Goal: Task Accomplishment & Management: Use online tool/utility

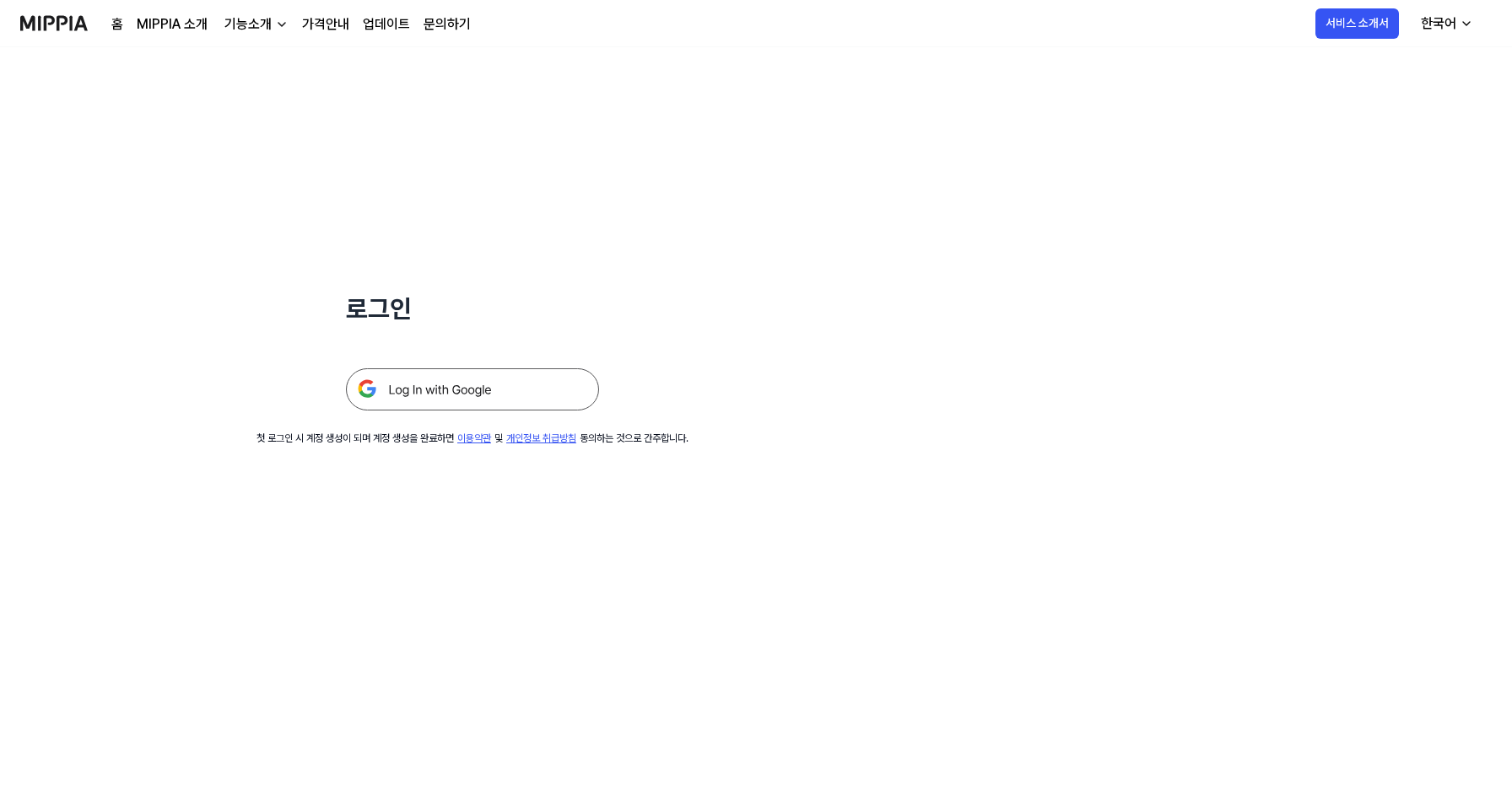
click at [496, 384] on img at bounding box center [472, 390] width 253 height 43
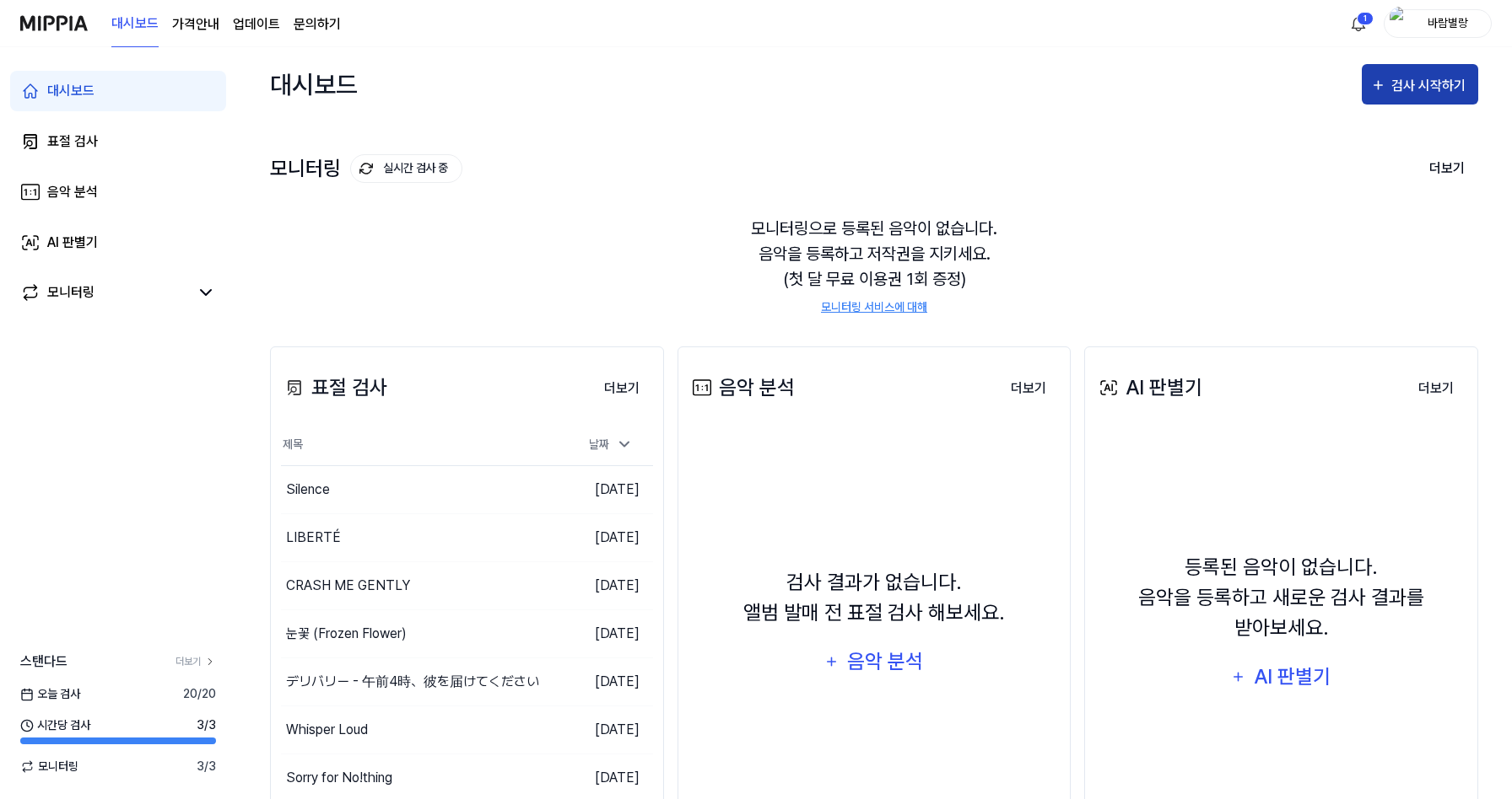
click at [1414, 82] on div "검사 시작하기" at bounding box center [1430, 86] width 78 height 22
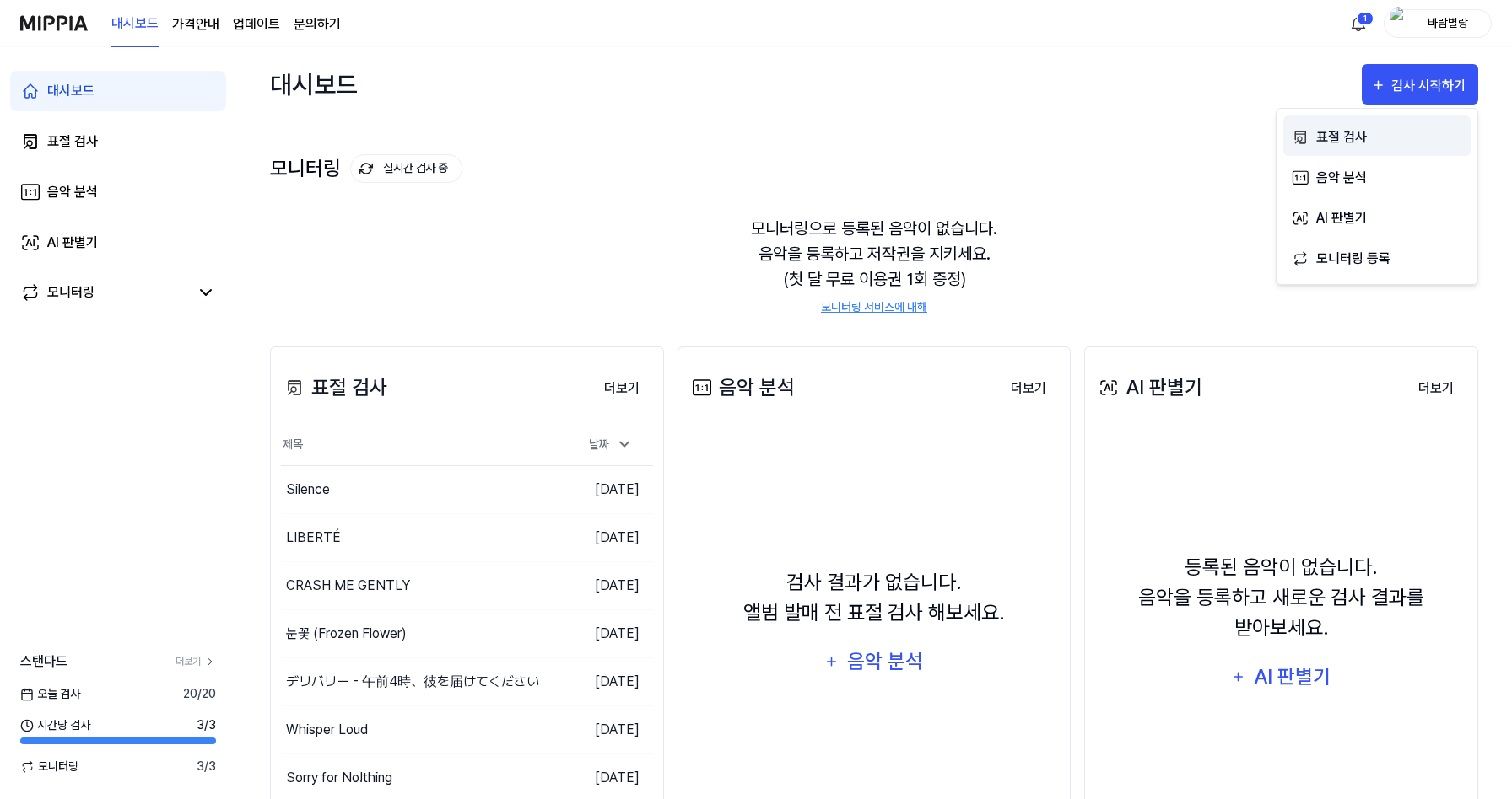
click at [1347, 142] on div "표절 검사" at bounding box center [1389, 137] width 147 height 22
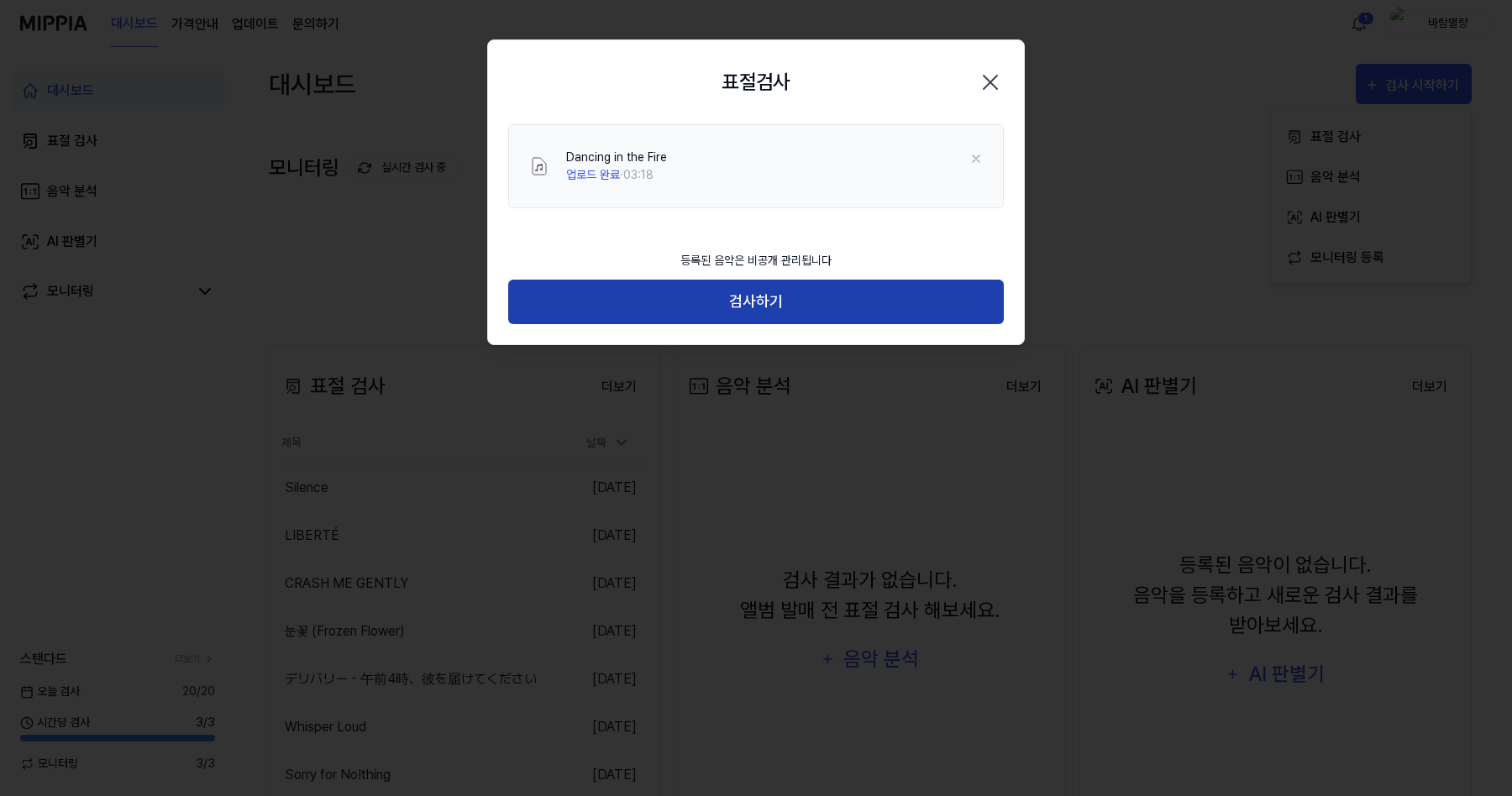
click at [743, 309] on button "검사하기" at bounding box center [755, 302] width 495 height 45
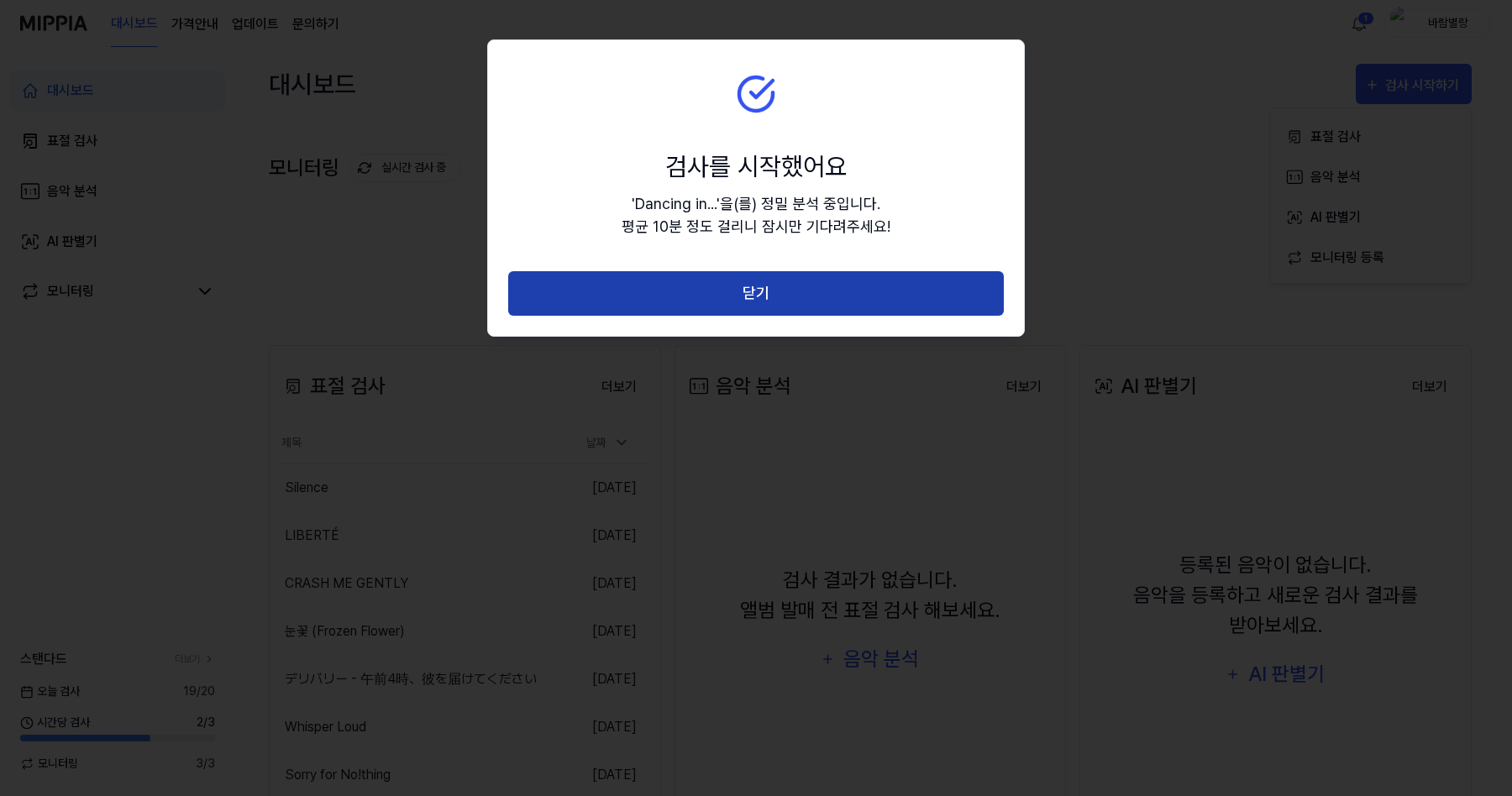
click at [749, 303] on button "닫기" at bounding box center [755, 294] width 495 height 45
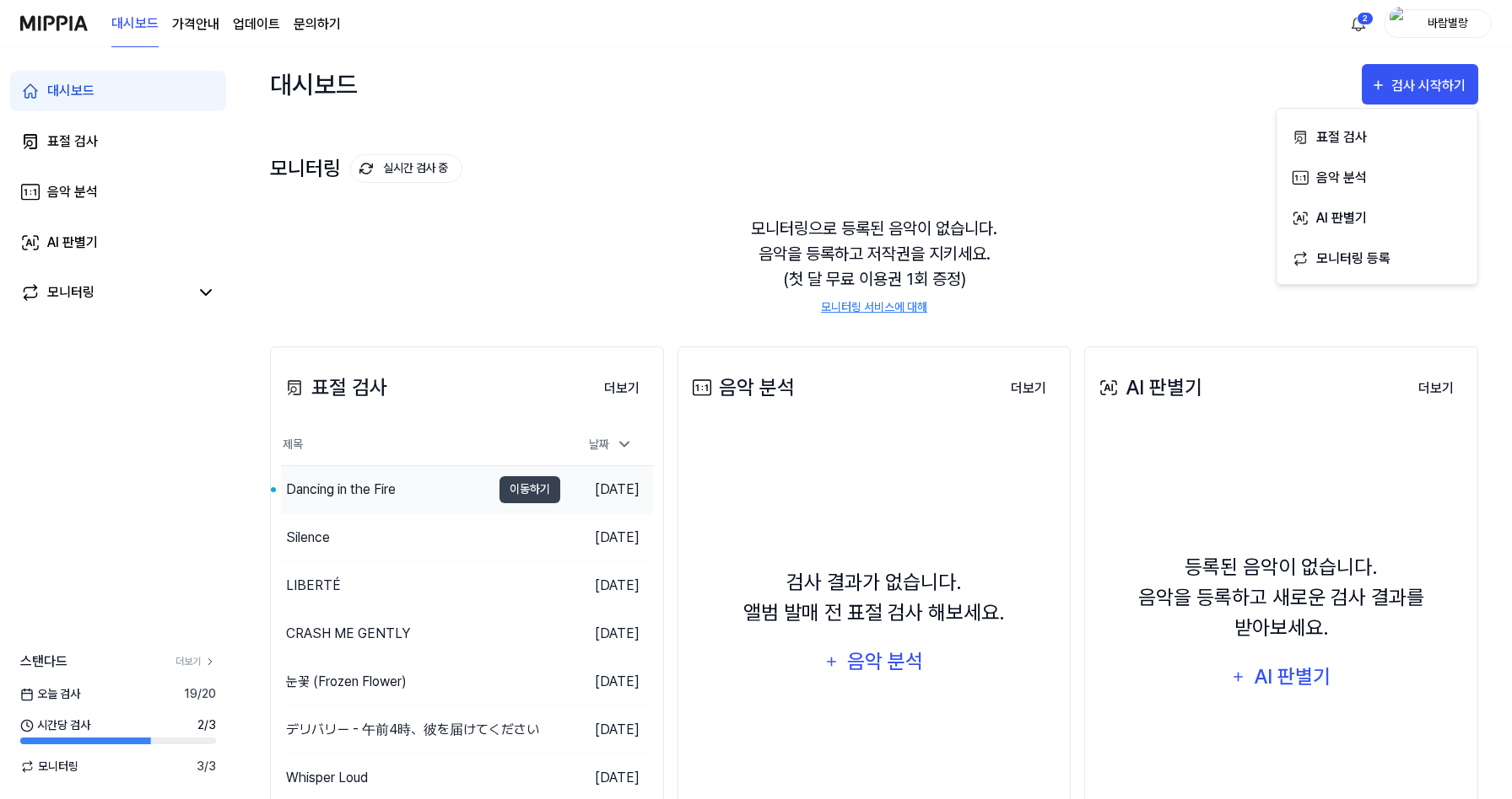
click at [340, 496] on div "Dancing in the Fire" at bounding box center [340, 489] width 109 height 20
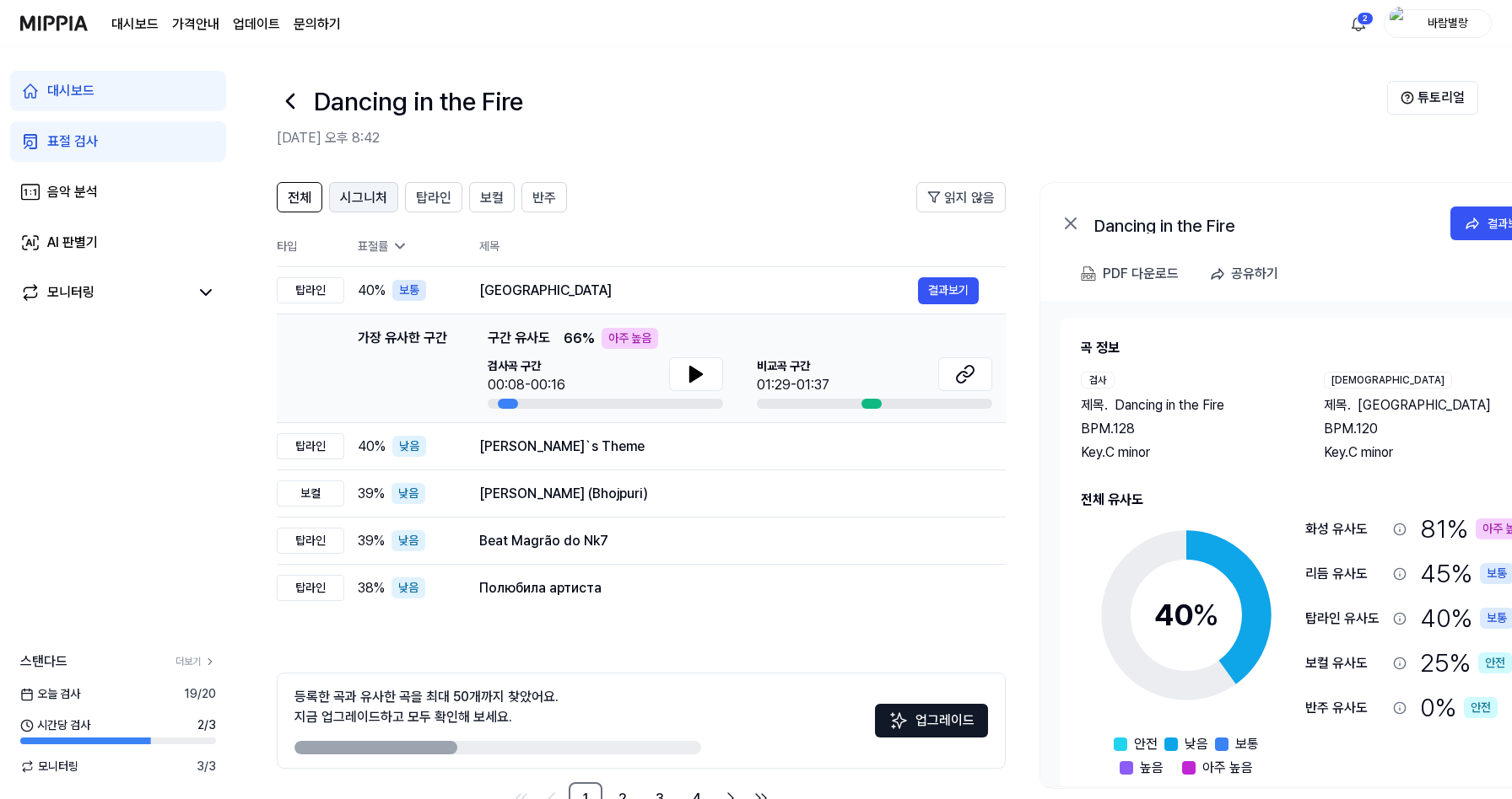
click at [378, 206] on span "시그니처" at bounding box center [364, 198] width 47 height 20
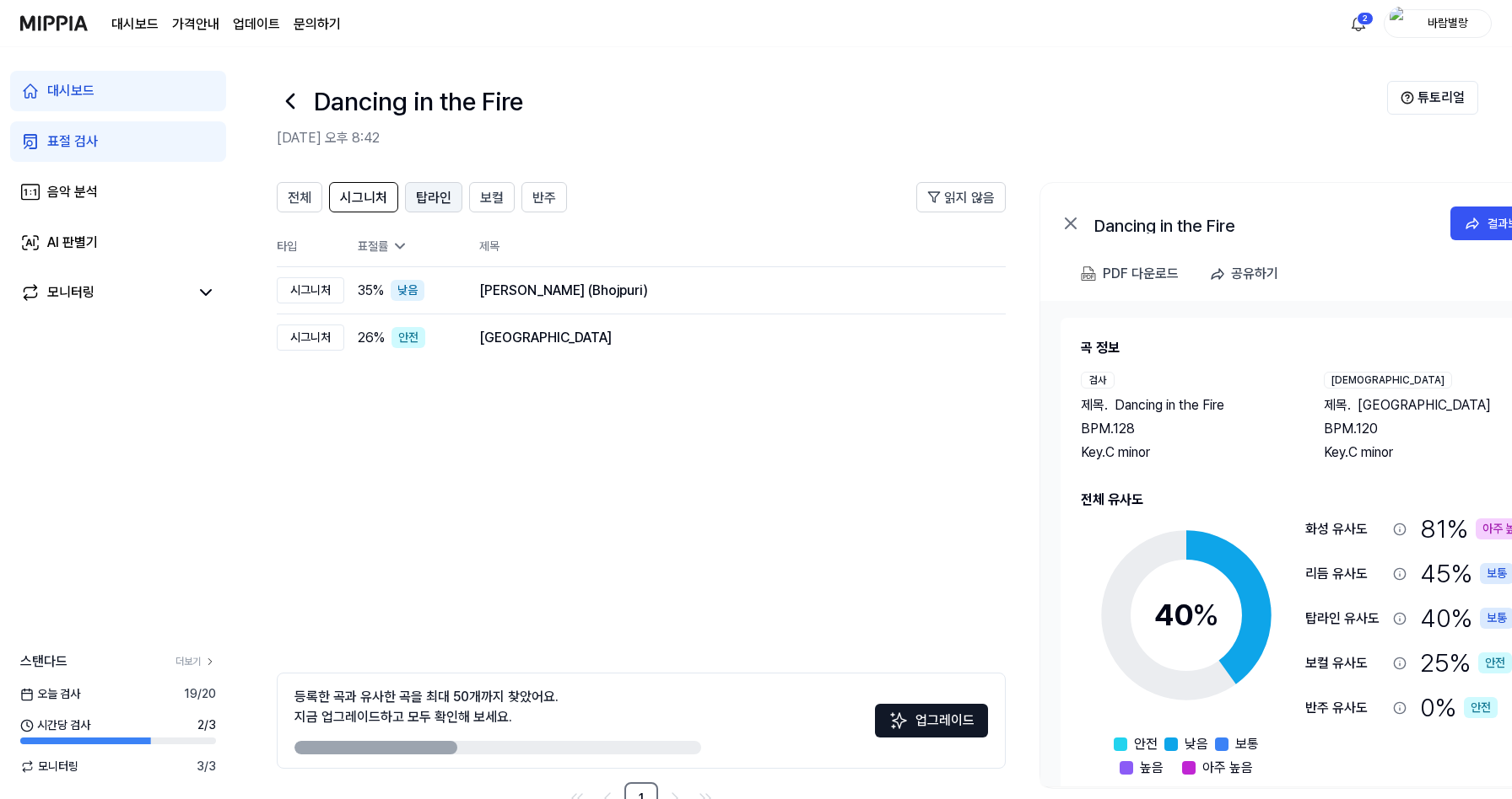
click at [427, 206] on span "탑라인" at bounding box center [433, 198] width 36 height 20
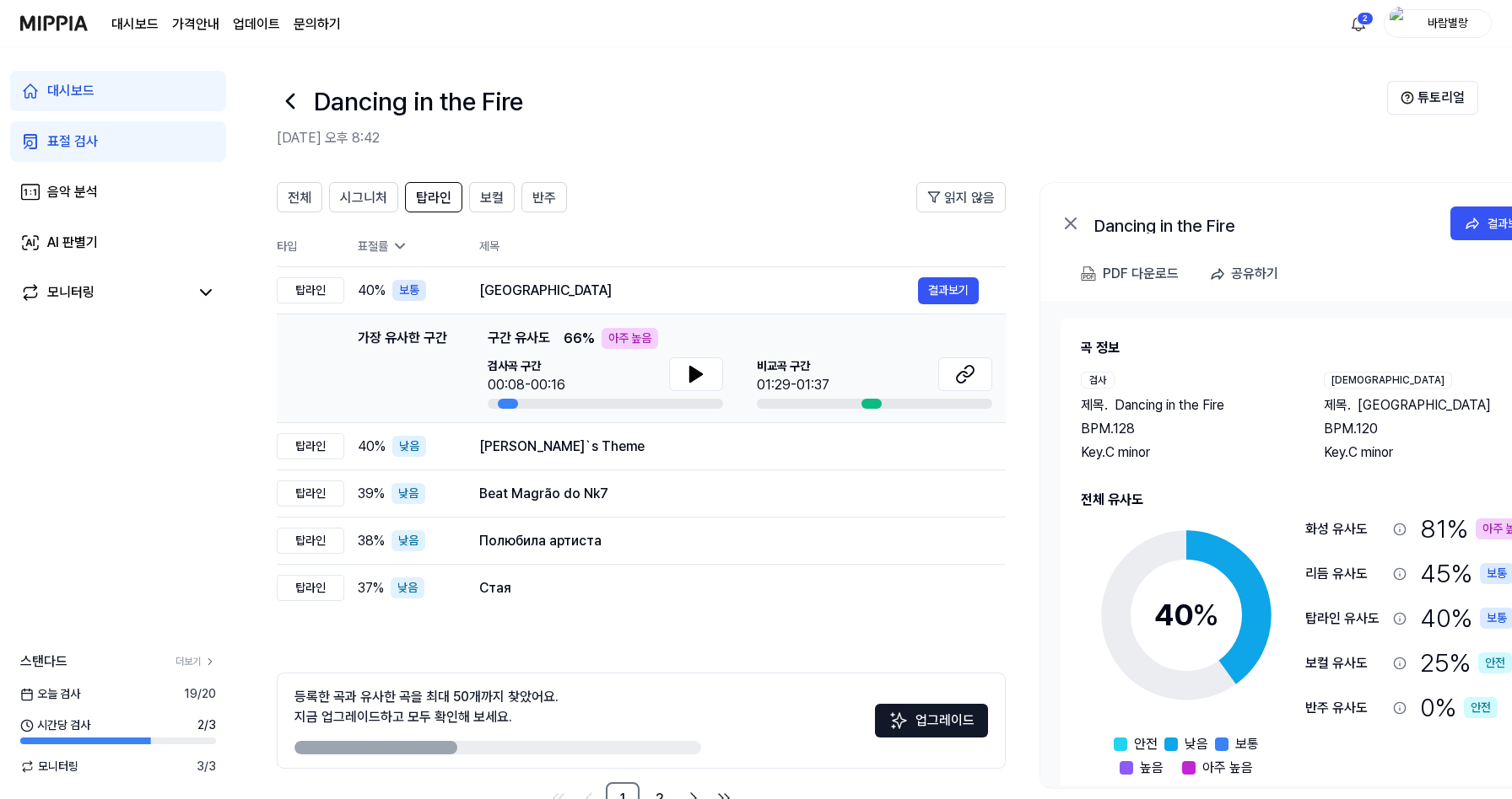
click at [465, 200] on div "전체 시그니처 탑라인 보컬 반주" at bounding box center [422, 197] width 290 height 30
click at [504, 200] on button "보컬" at bounding box center [491, 197] width 45 height 30
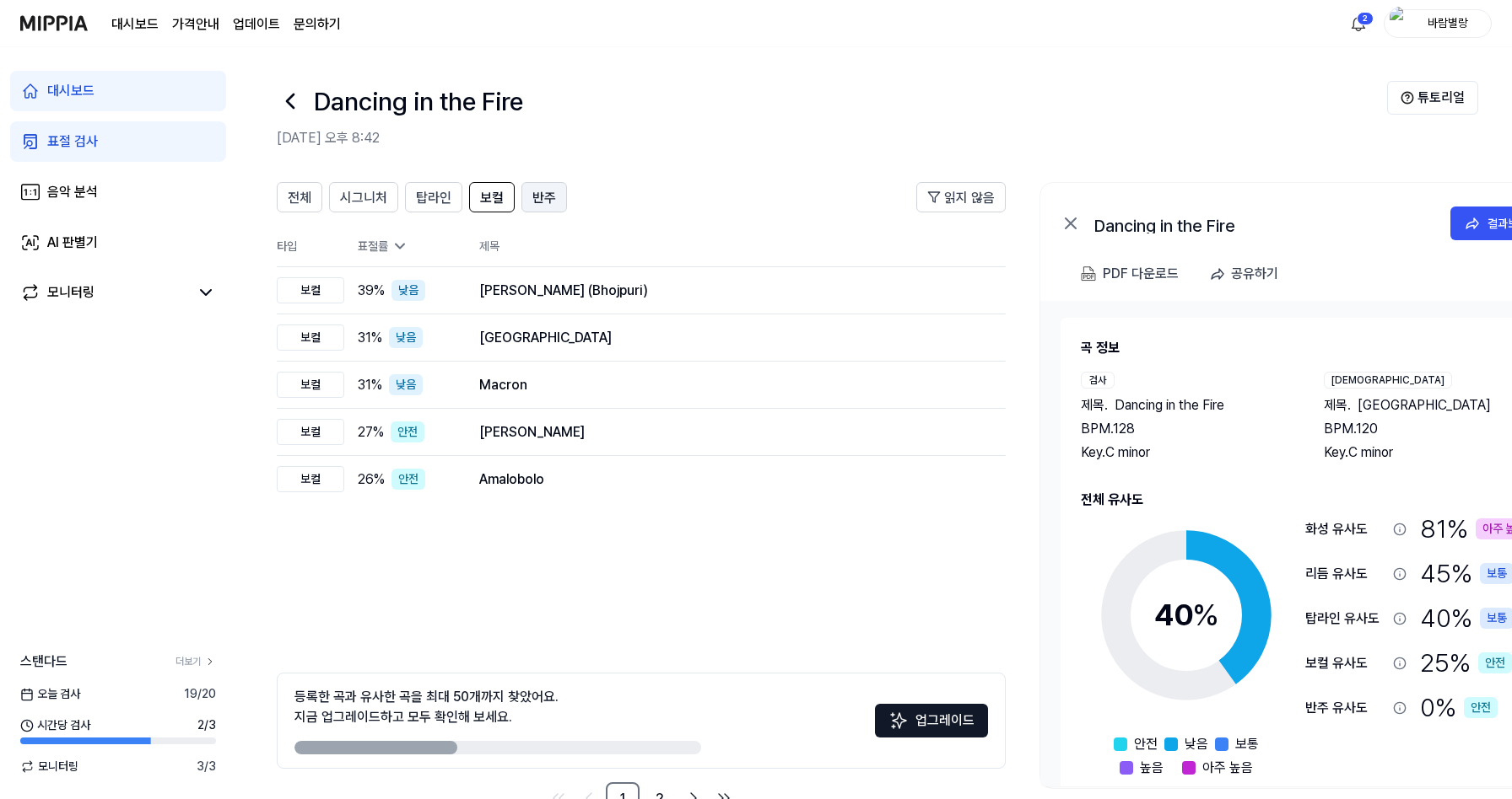
click at [536, 200] on span "반주" at bounding box center [543, 198] width 23 height 20
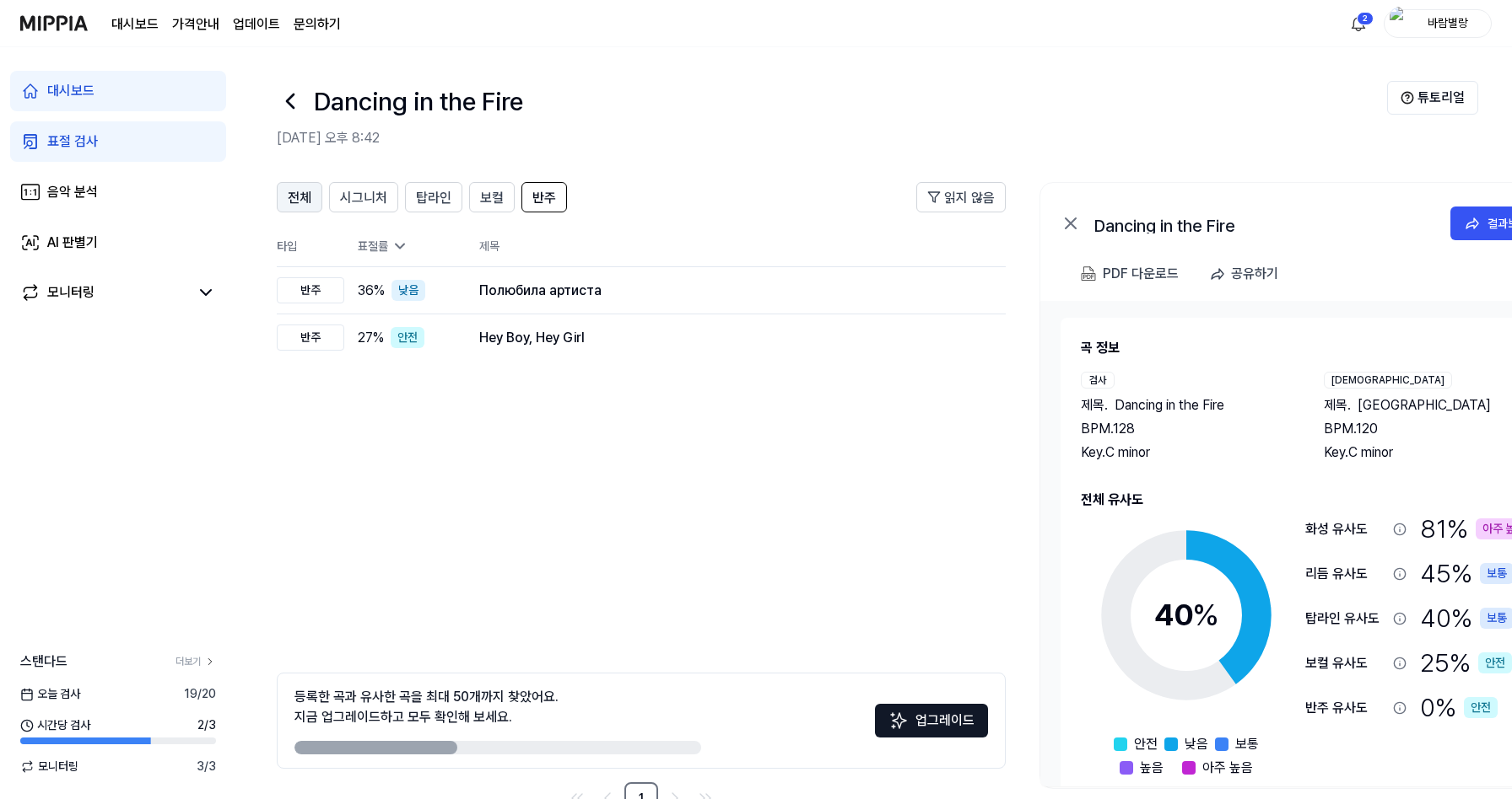
click at [299, 193] on span "전체" at bounding box center [299, 198] width 23 height 20
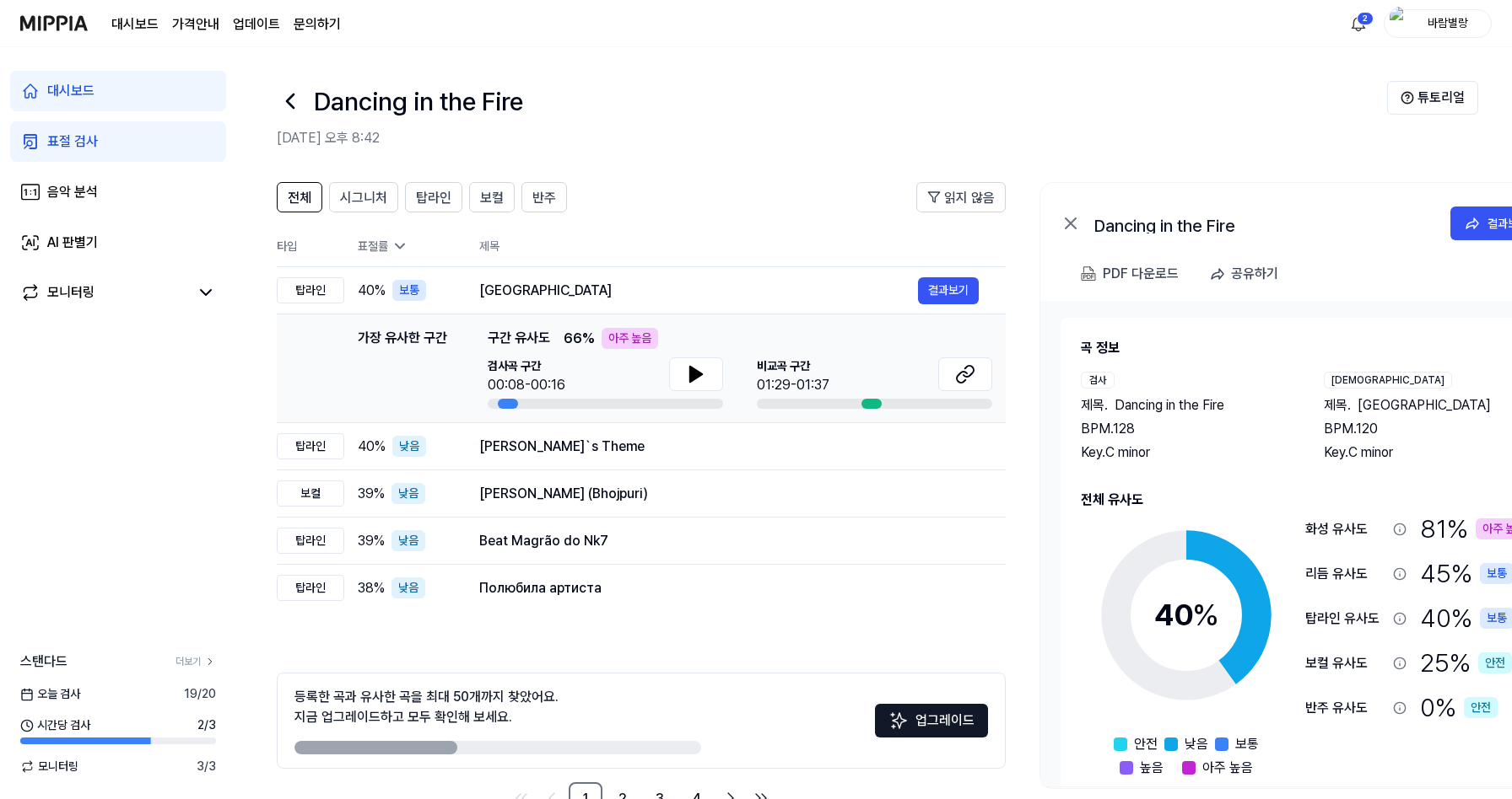
click at [56, 19] on img at bounding box center [54, 23] width 68 height 46
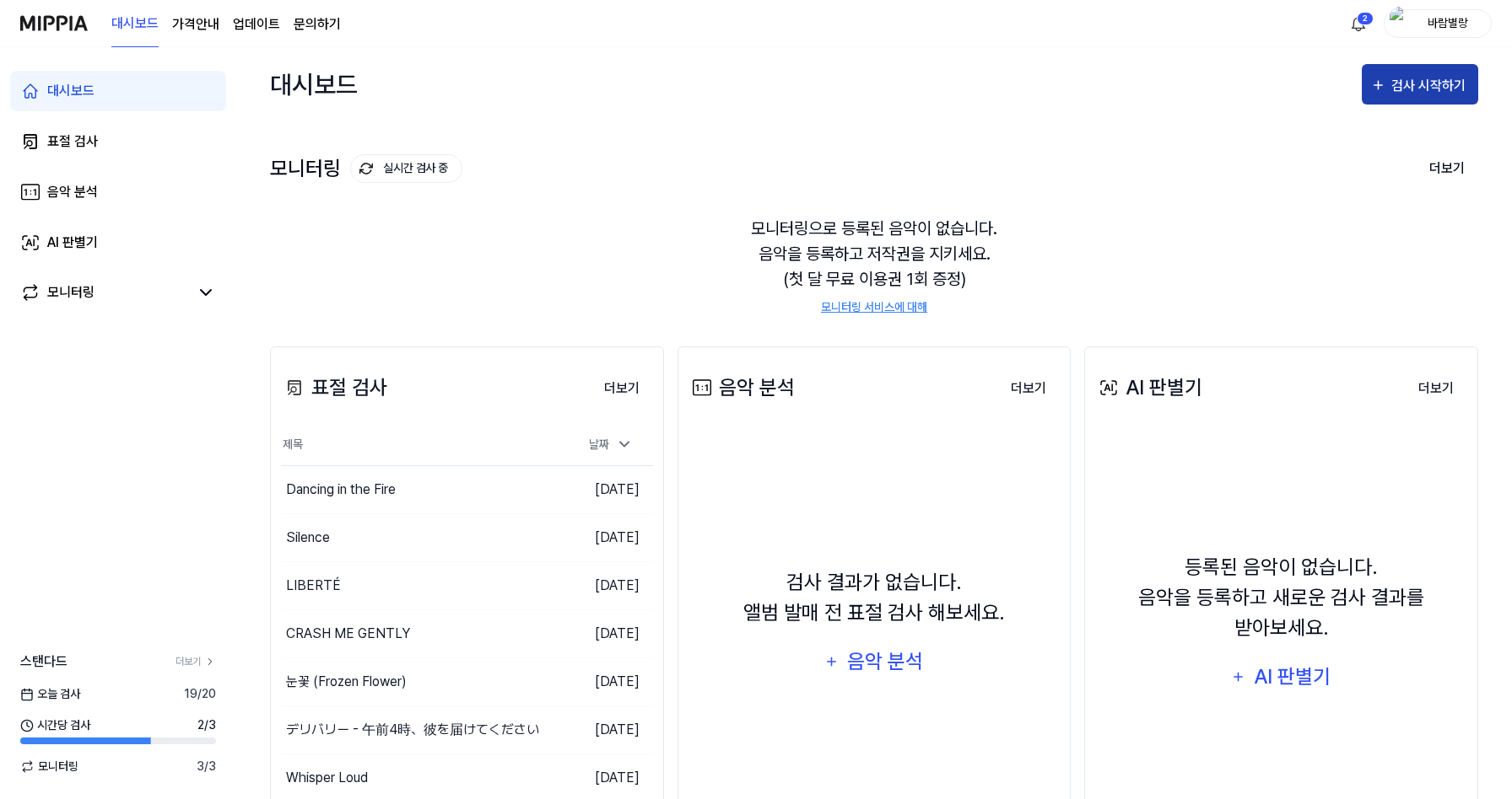
click at [1449, 92] on div "검사 시작하기" at bounding box center [1430, 86] width 78 height 22
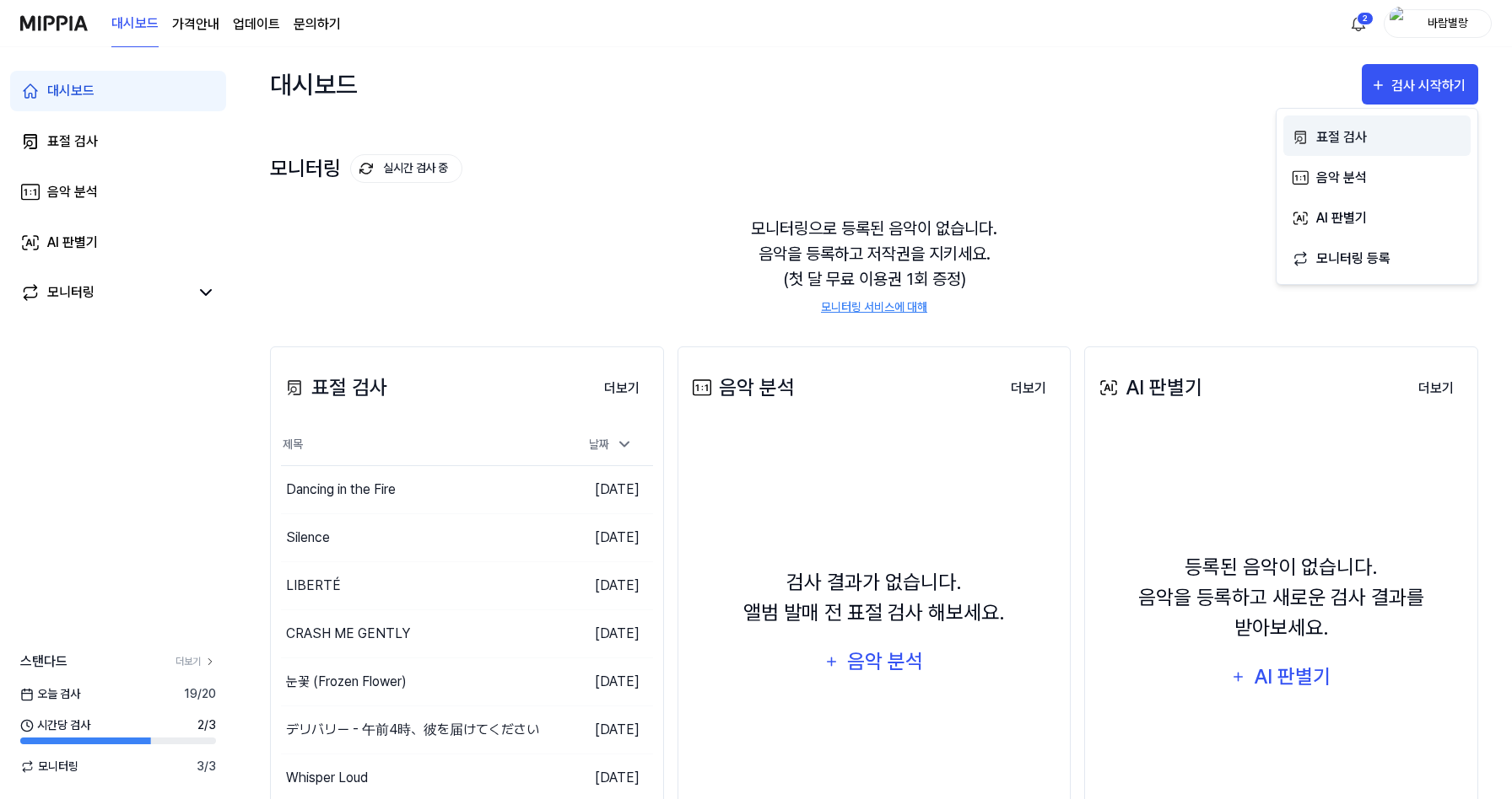
click at [1355, 136] on div "표절 검사" at bounding box center [1389, 137] width 147 height 22
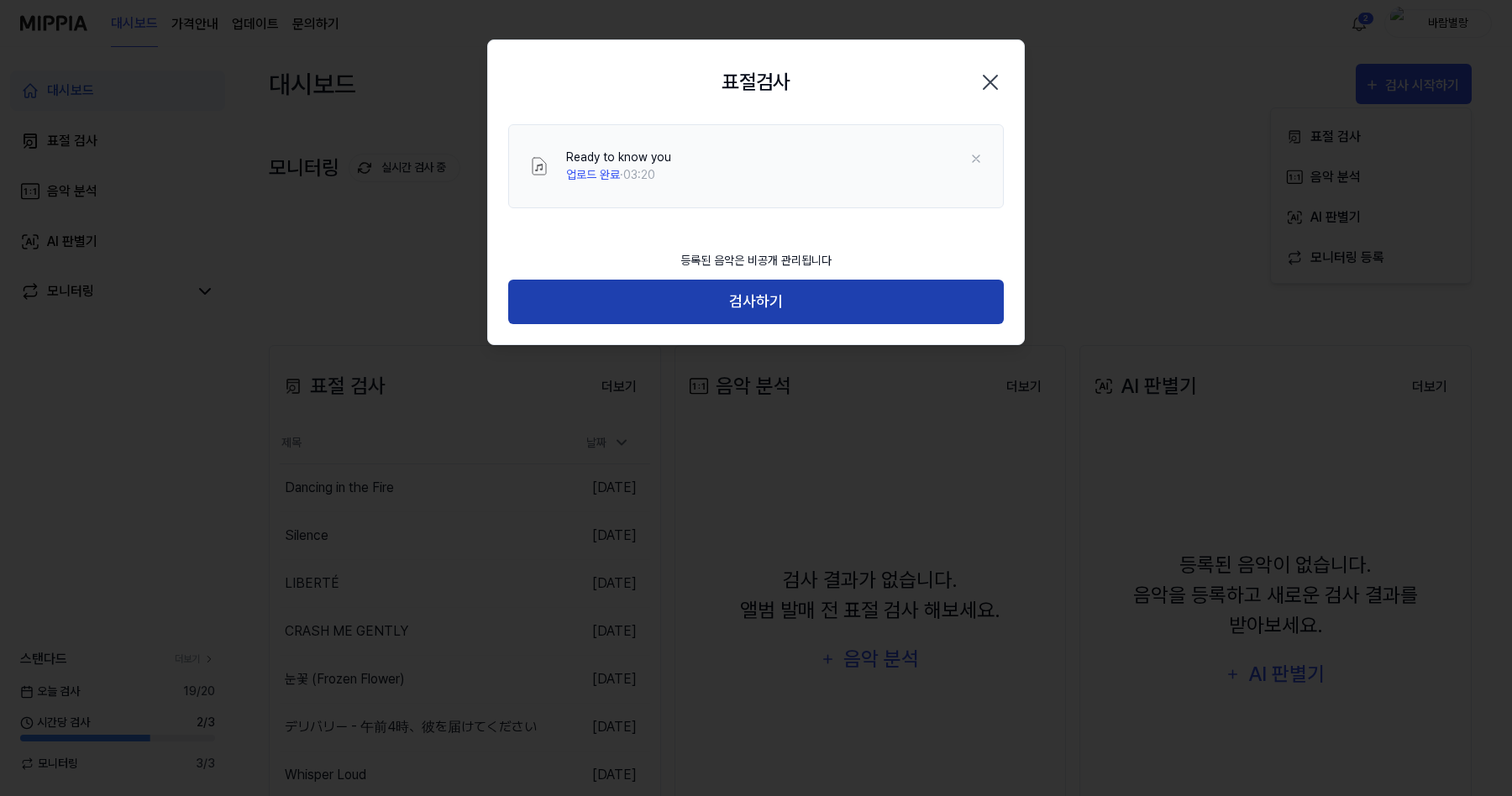
click at [755, 284] on button "검사하기" at bounding box center [755, 302] width 495 height 45
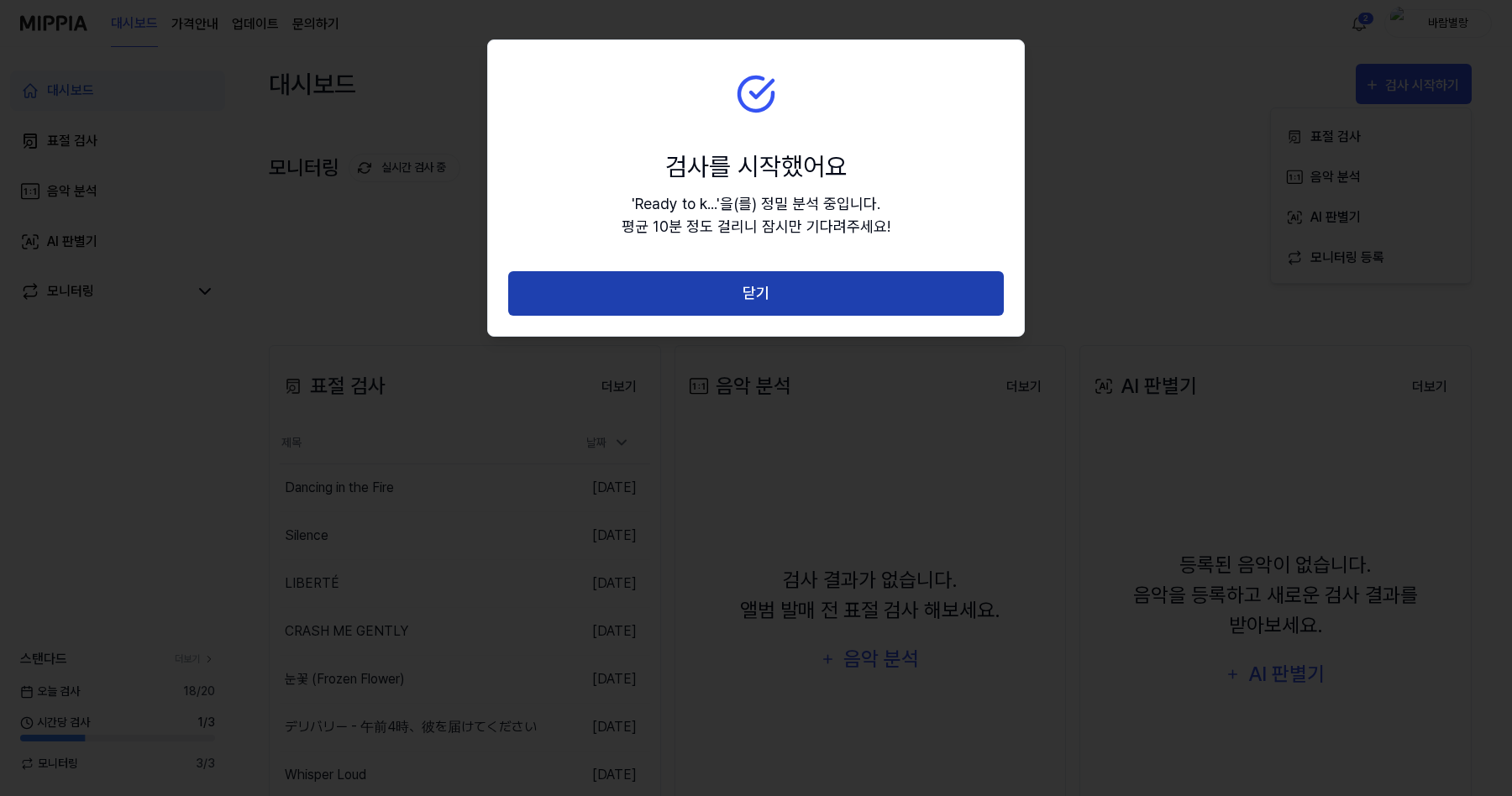
click at [770, 307] on button "닫기" at bounding box center [755, 294] width 495 height 45
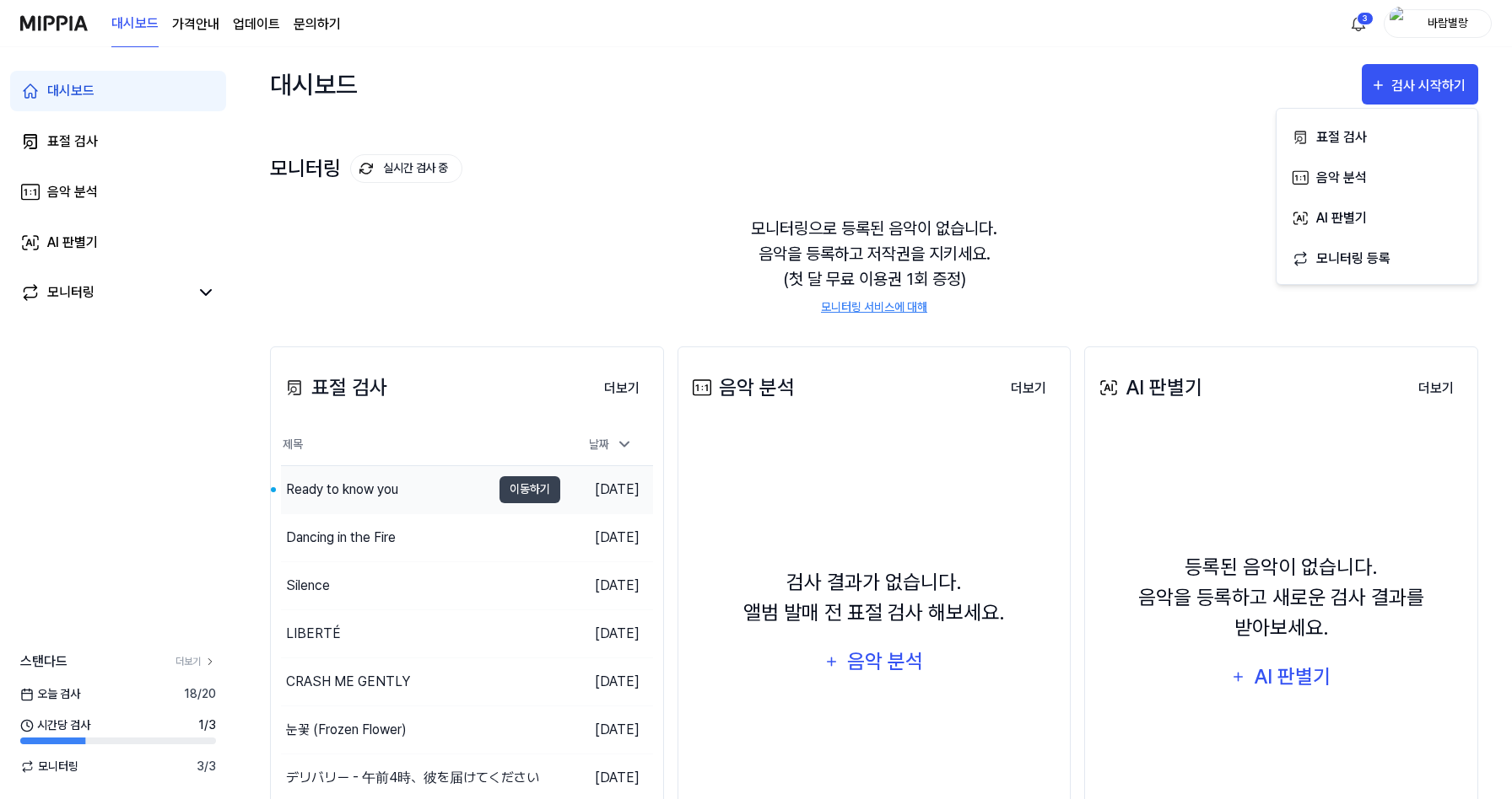
click at [336, 488] on div "Ready to know you" at bounding box center [341, 489] width 112 height 20
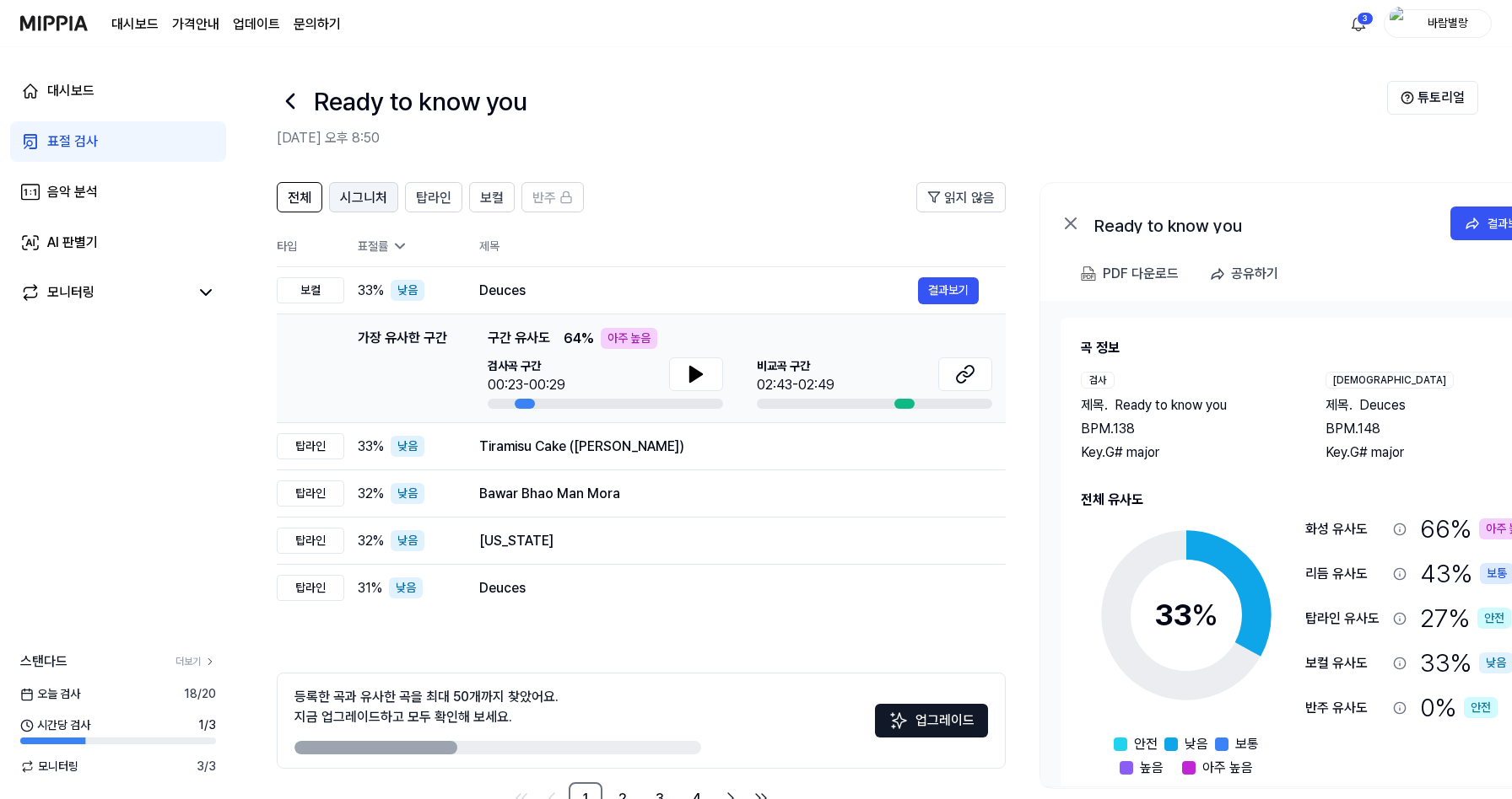
click at [378, 200] on span "시그니처" at bounding box center [364, 198] width 47 height 20
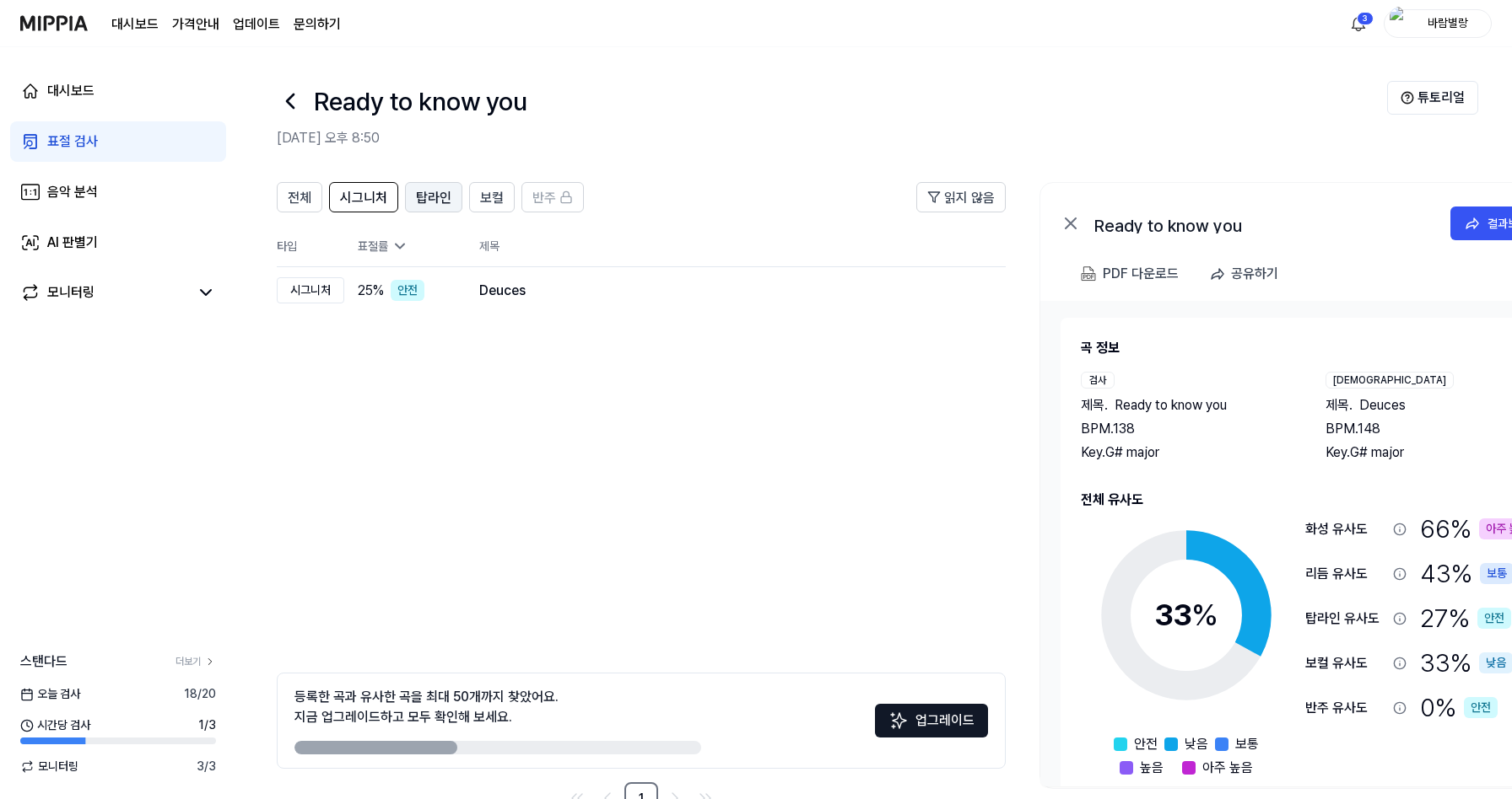
click at [437, 201] on span "탑라인" at bounding box center [433, 198] width 36 height 20
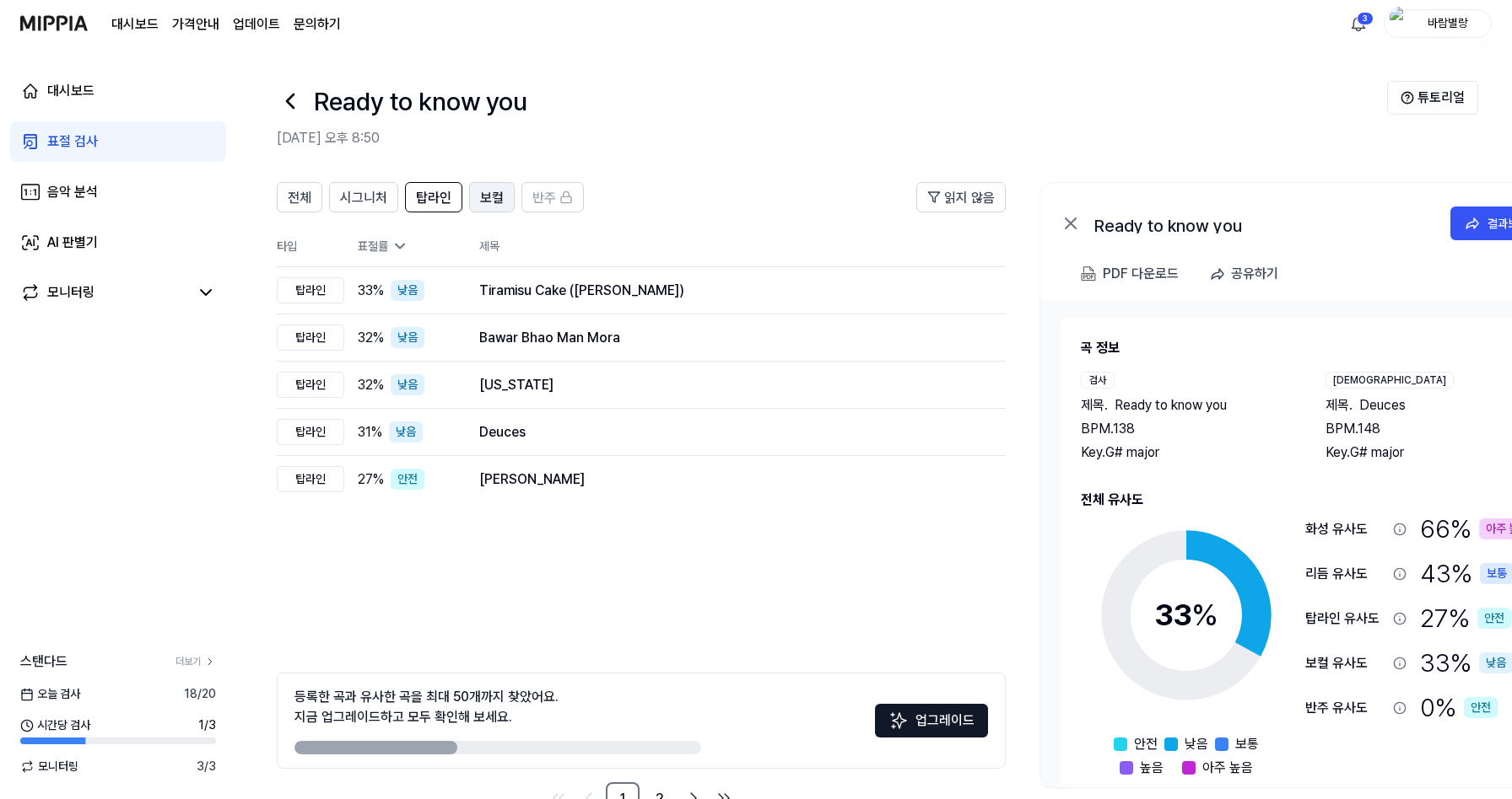
drag, startPoint x: 489, startPoint y: 198, endPoint x: 479, endPoint y: 198, distance: 10.0
click at [489, 198] on span "보컬" at bounding box center [491, 198] width 23 height 20
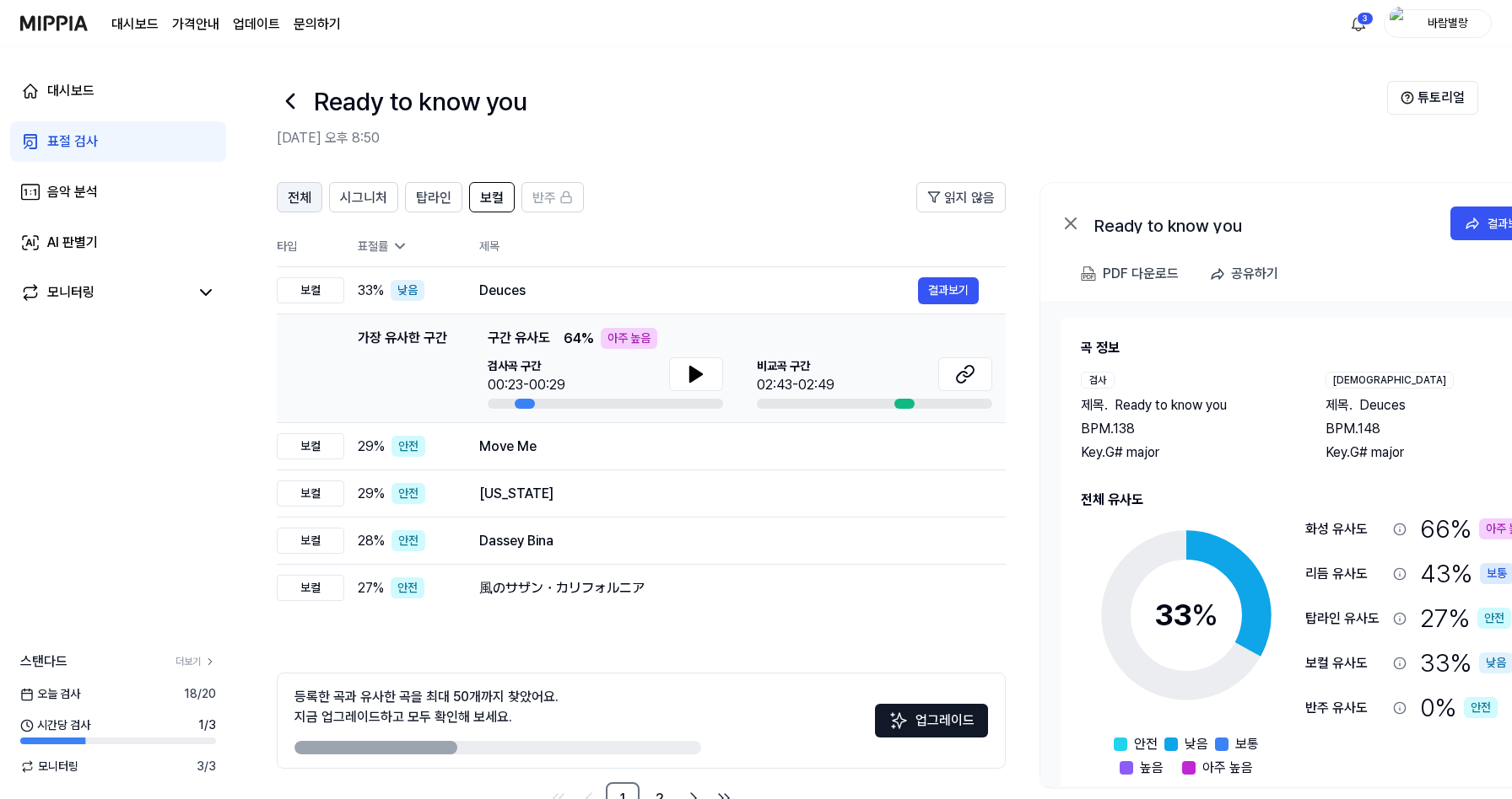
click at [297, 200] on span "전체" at bounding box center [299, 198] width 23 height 20
click at [101, 5] on div "대시보드 가격안내 업데이트 문의하기" at bounding box center [180, 23] width 320 height 46
